Goal: Task Accomplishment & Management: Use online tool/utility

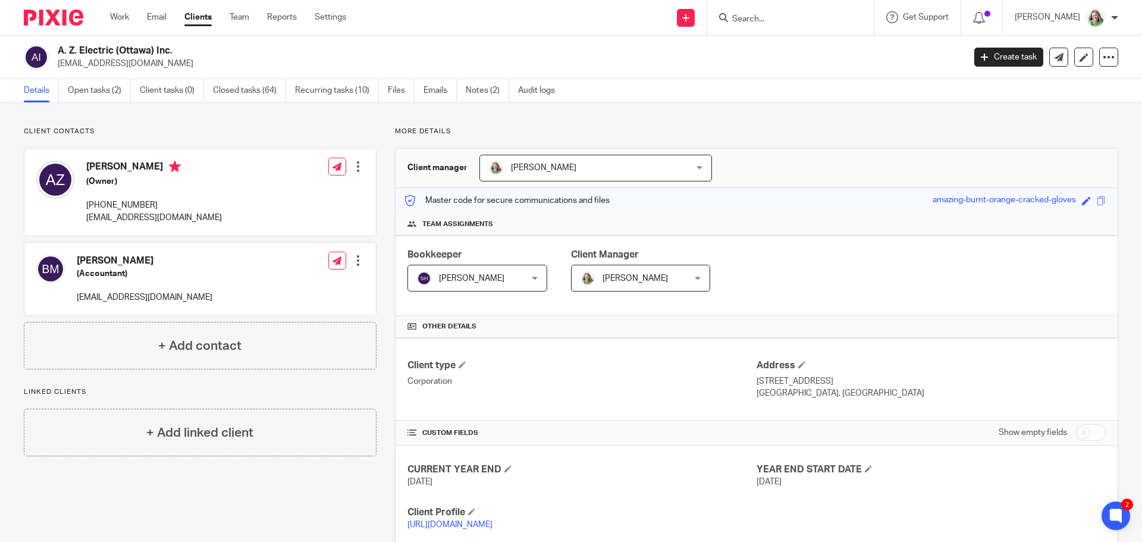
click at [794, 17] on input "Search" at bounding box center [784, 19] width 107 height 11
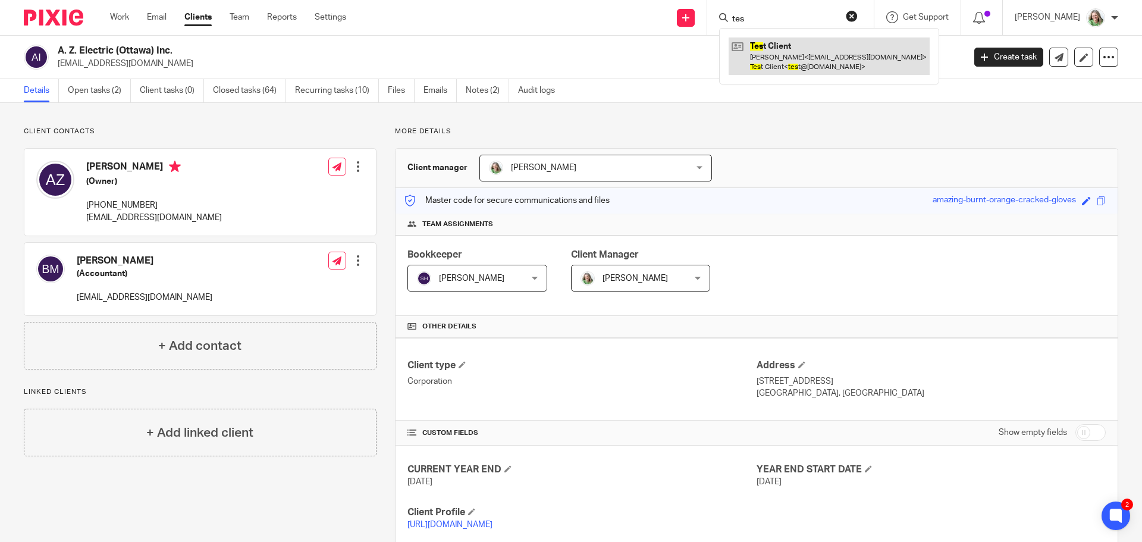
type input "tes"
click at [788, 49] on link at bounding box center [829, 55] width 201 height 37
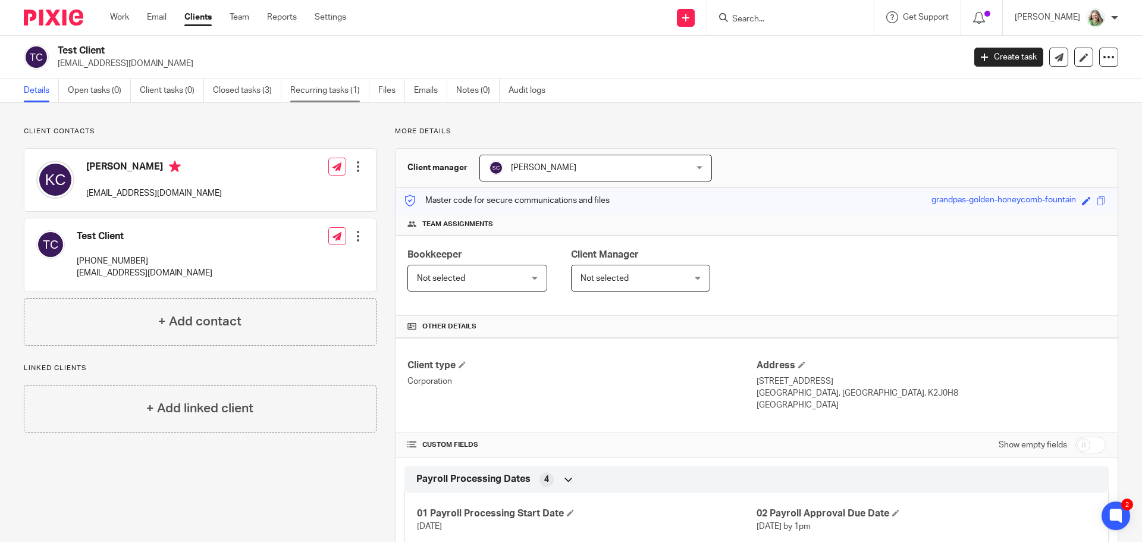
click at [328, 90] on link "Recurring tasks (1)" at bounding box center [329, 90] width 79 height 23
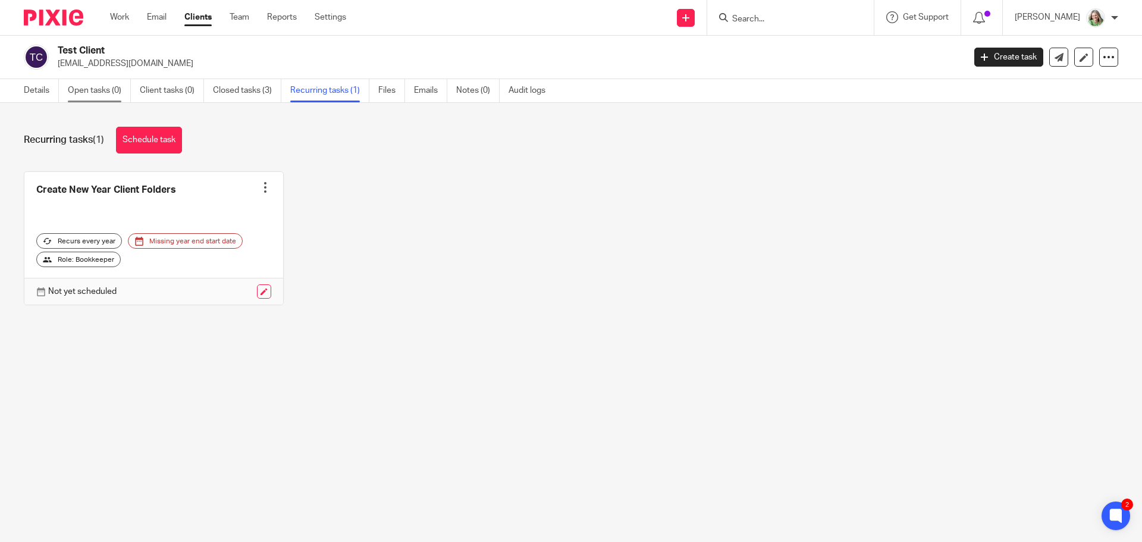
click at [83, 93] on link "Open tasks (0)" at bounding box center [99, 90] width 63 height 23
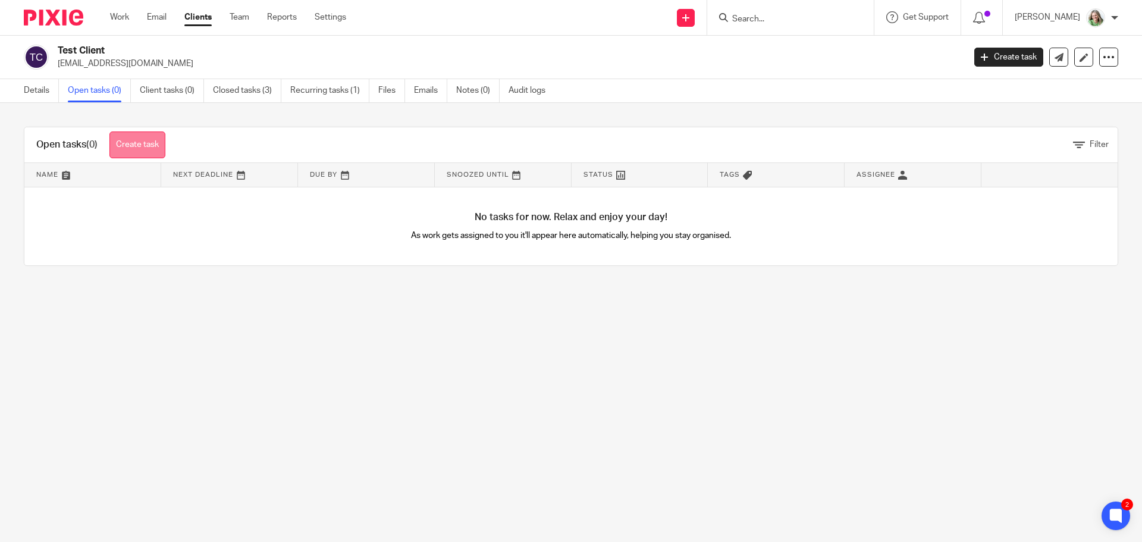
click at [161, 148] on link "Create task" at bounding box center [137, 144] width 56 height 27
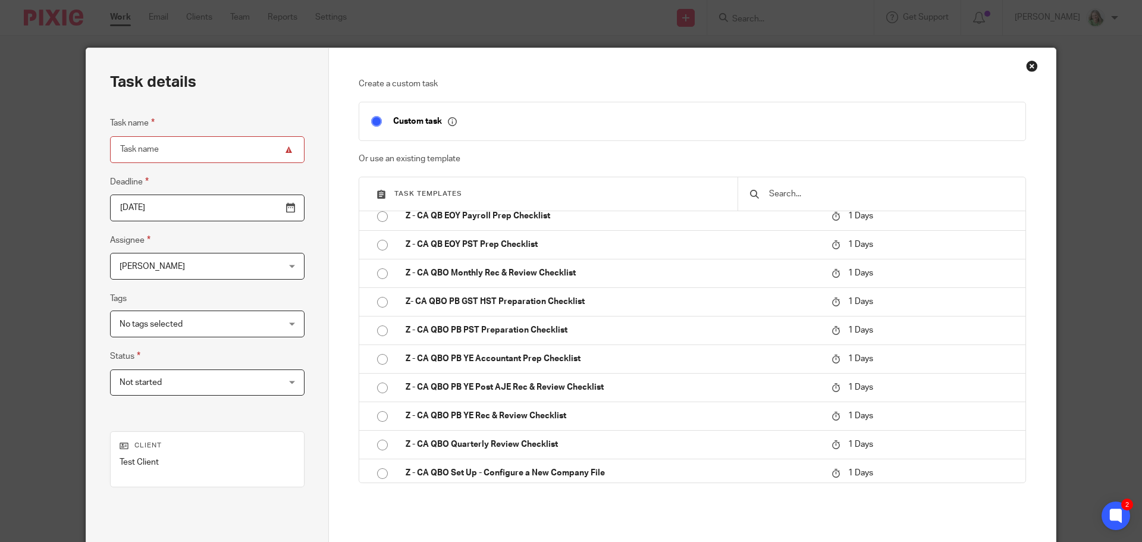
click at [1027, 61] on div "Close this dialog window" at bounding box center [1032, 66] width 12 height 12
